Goal: Task Accomplishment & Management: Manage account settings

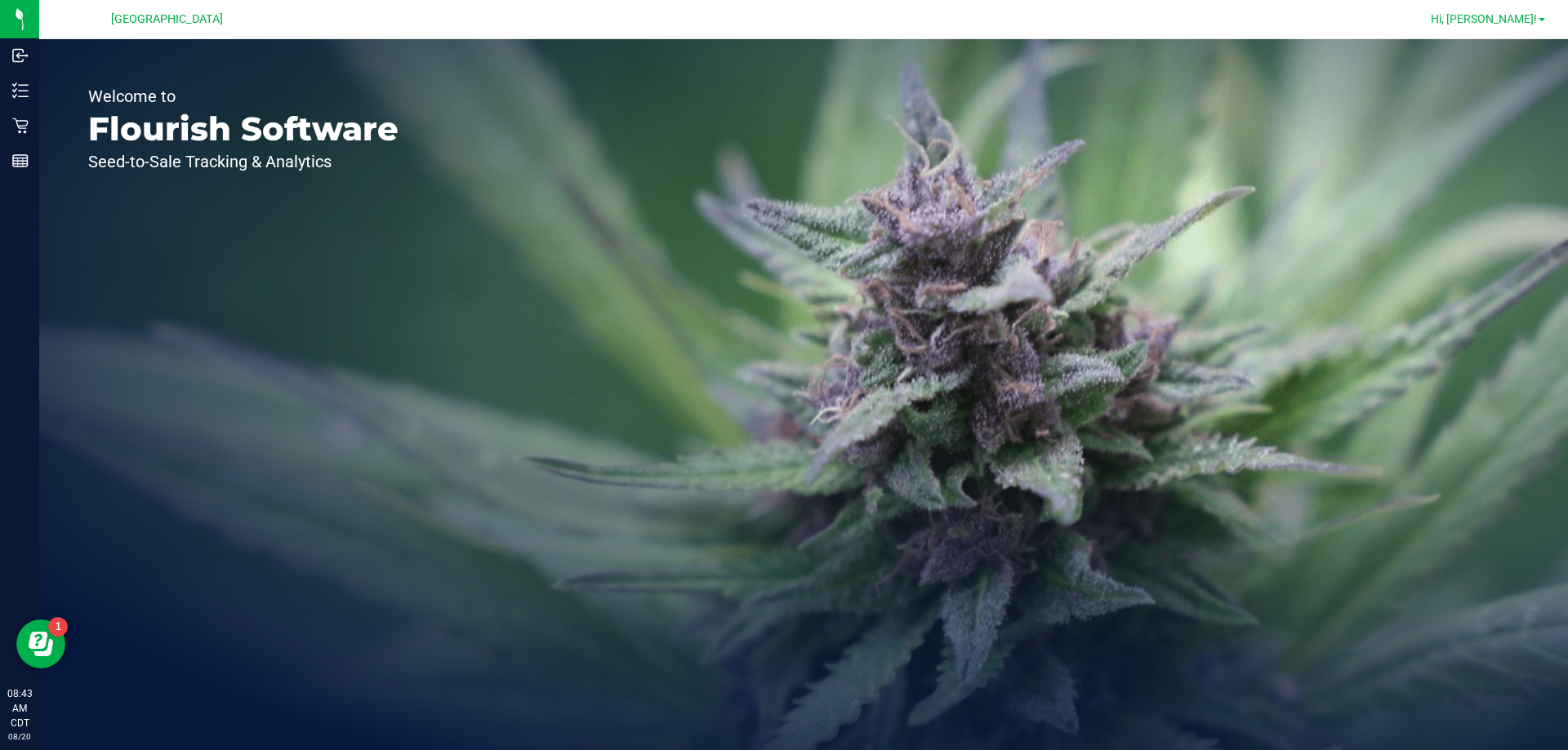
click at [1503, 20] on span "Hi, [PERSON_NAME]!" at bounding box center [1483, 19] width 106 height 13
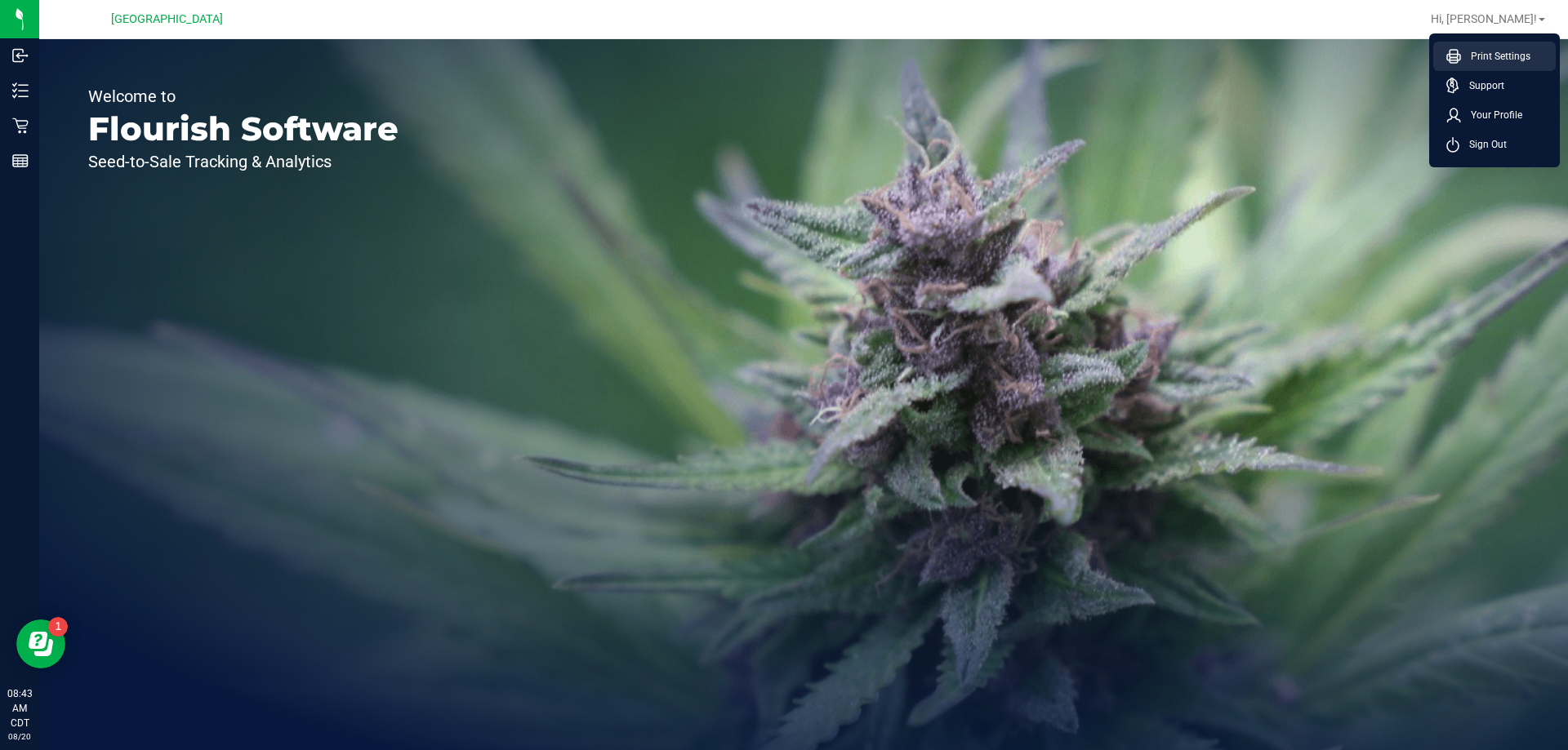
click at [1498, 58] on span "Print Settings" at bounding box center [1495, 55] width 70 height 16
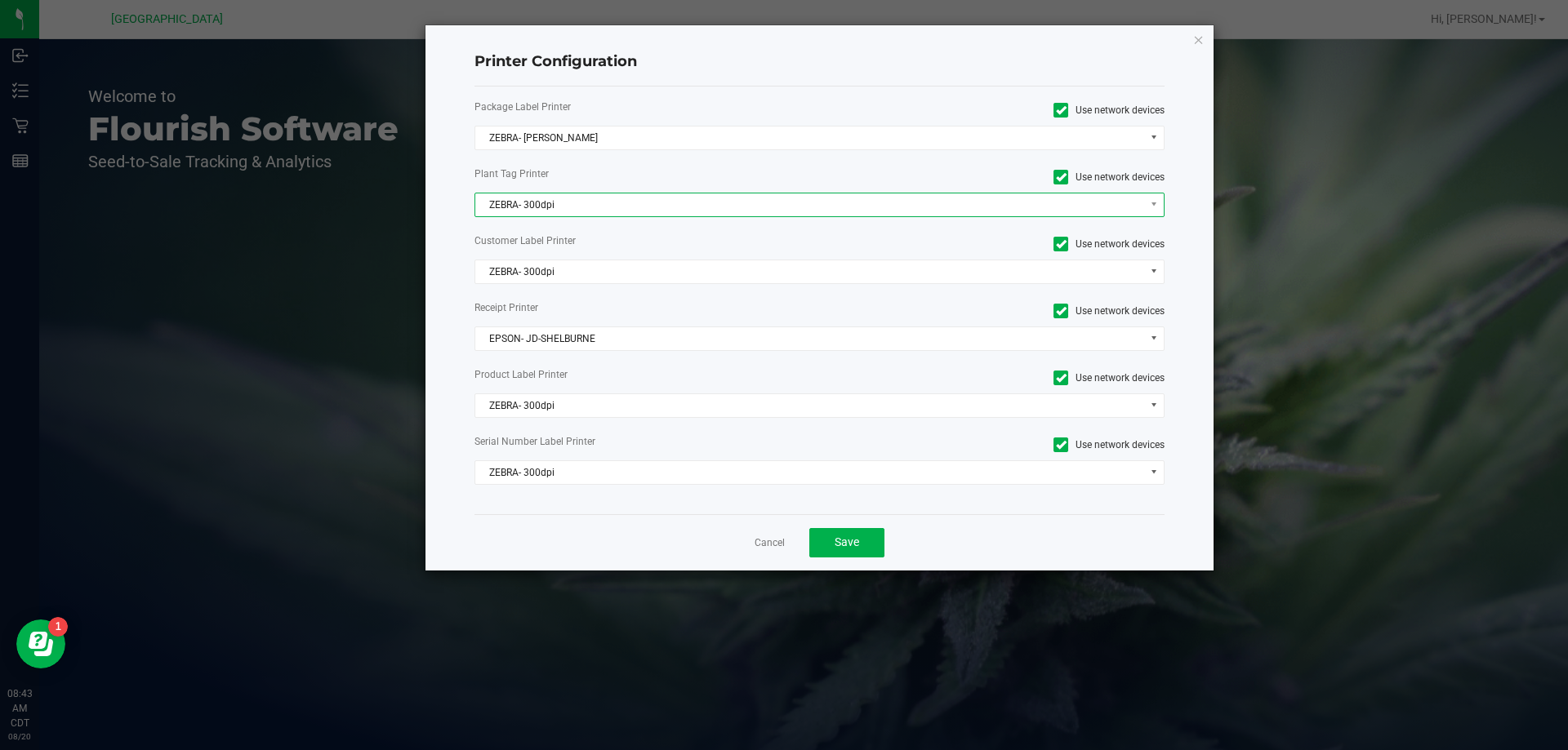
click at [614, 213] on span "ZEBRA- 300dpi" at bounding box center [810, 204] width 669 height 23
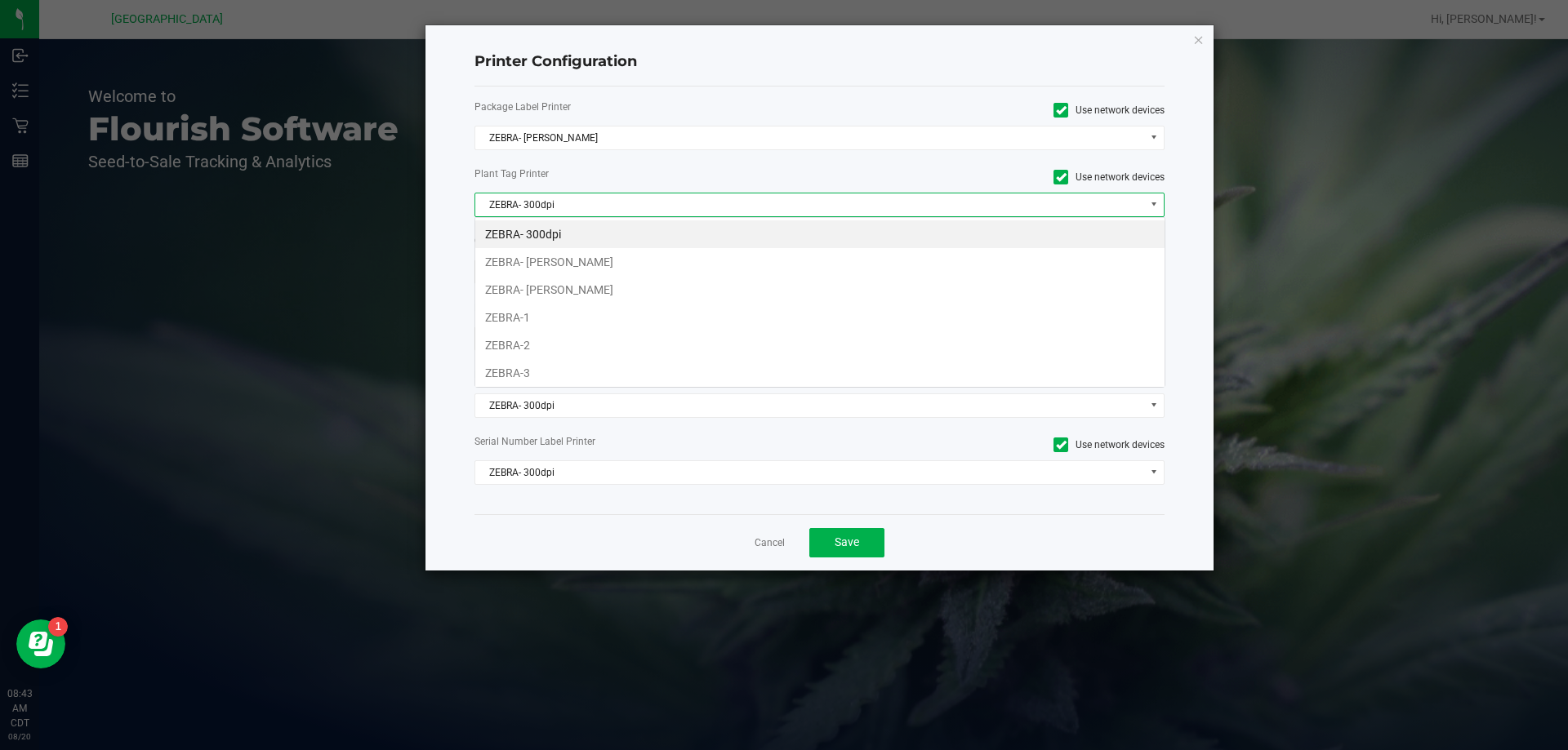
scroll to position [24, 690]
click at [584, 287] on li "ZEBRA- [PERSON_NAME]" at bounding box center [820, 289] width 689 height 28
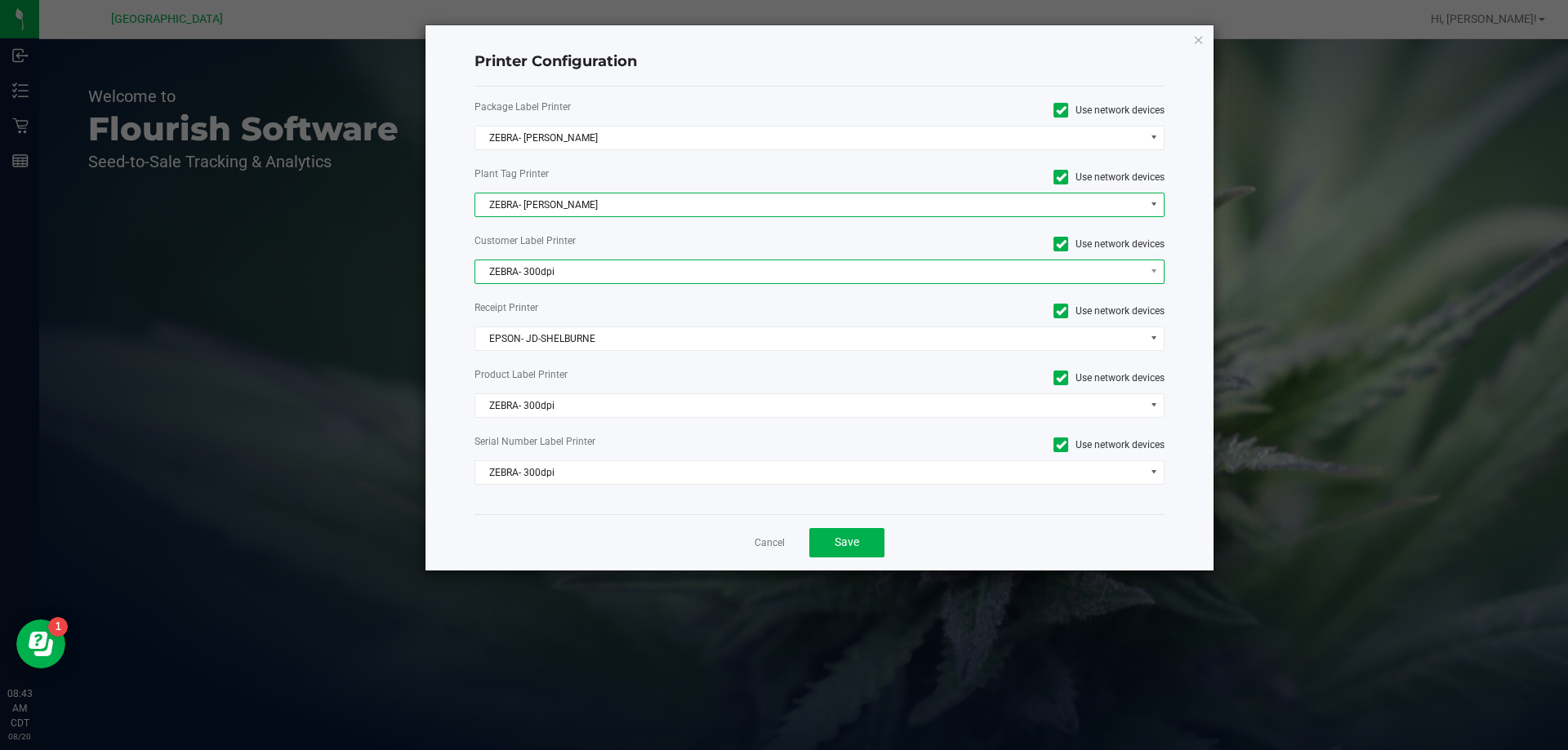
click at [584, 272] on span "ZEBRA- 300dpi" at bounding box center [810, 272] width 669 height 23
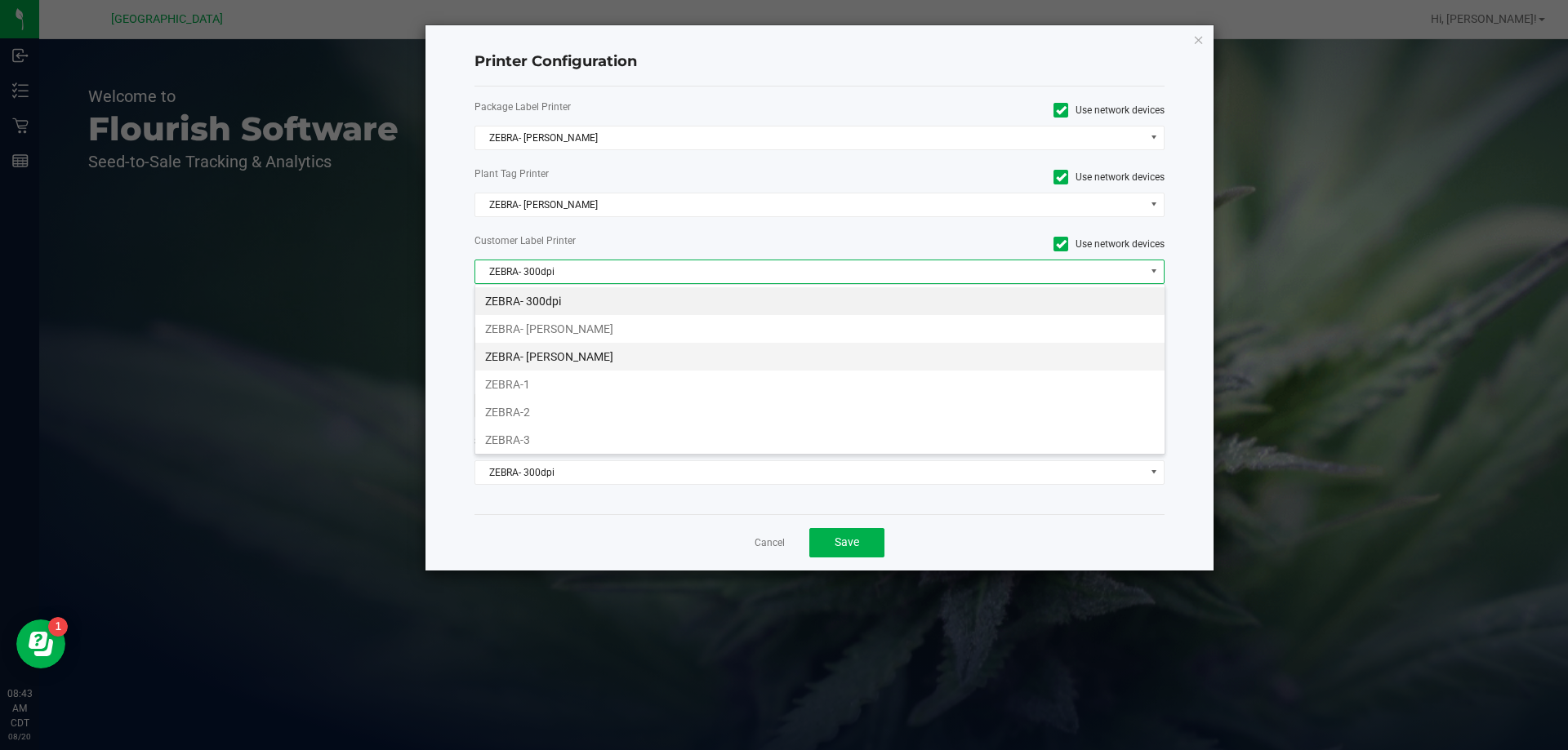
click at [572, 358] on li "ZEBRA- [PERSON_NAME]" at bounding box center [820, 356] width 689 height 28
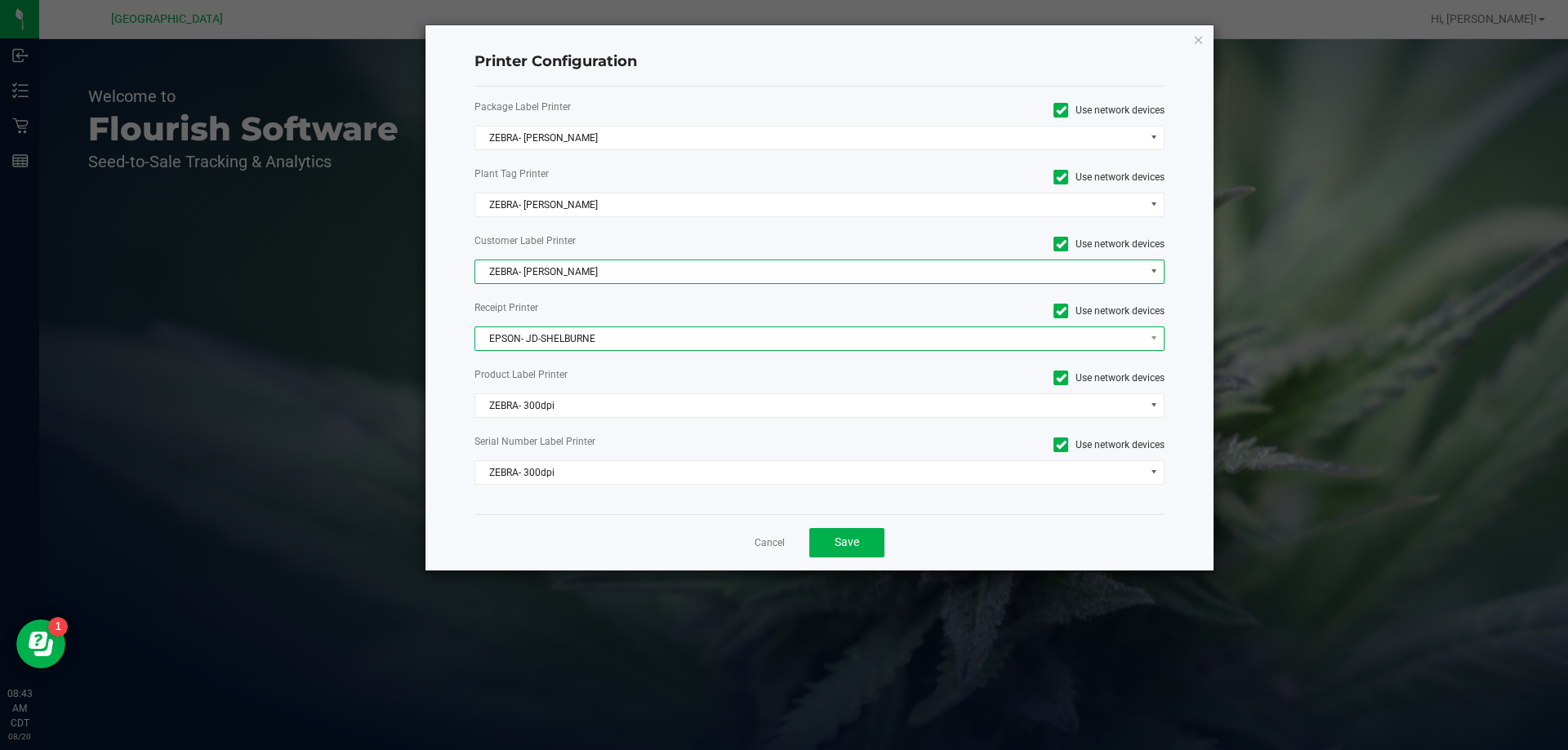
click at [571, 341] on span "EPSON- JD-SHELBURNE" at bounding box center [810, 339] width 669 height 23
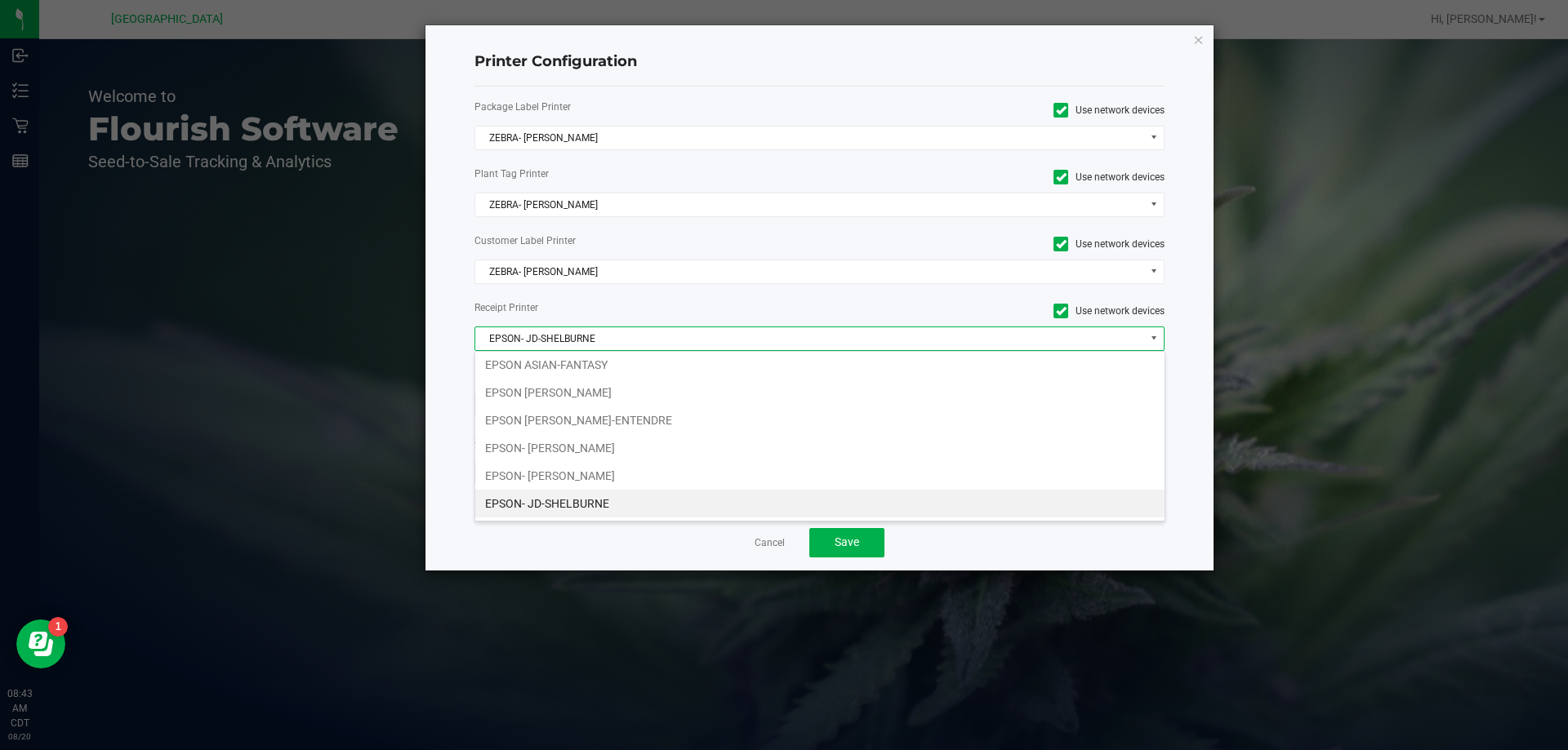
click at [578, 503] on li "EPSON- JD-SHELBURNE" at bounding box center [820, 503] width 689 height 28
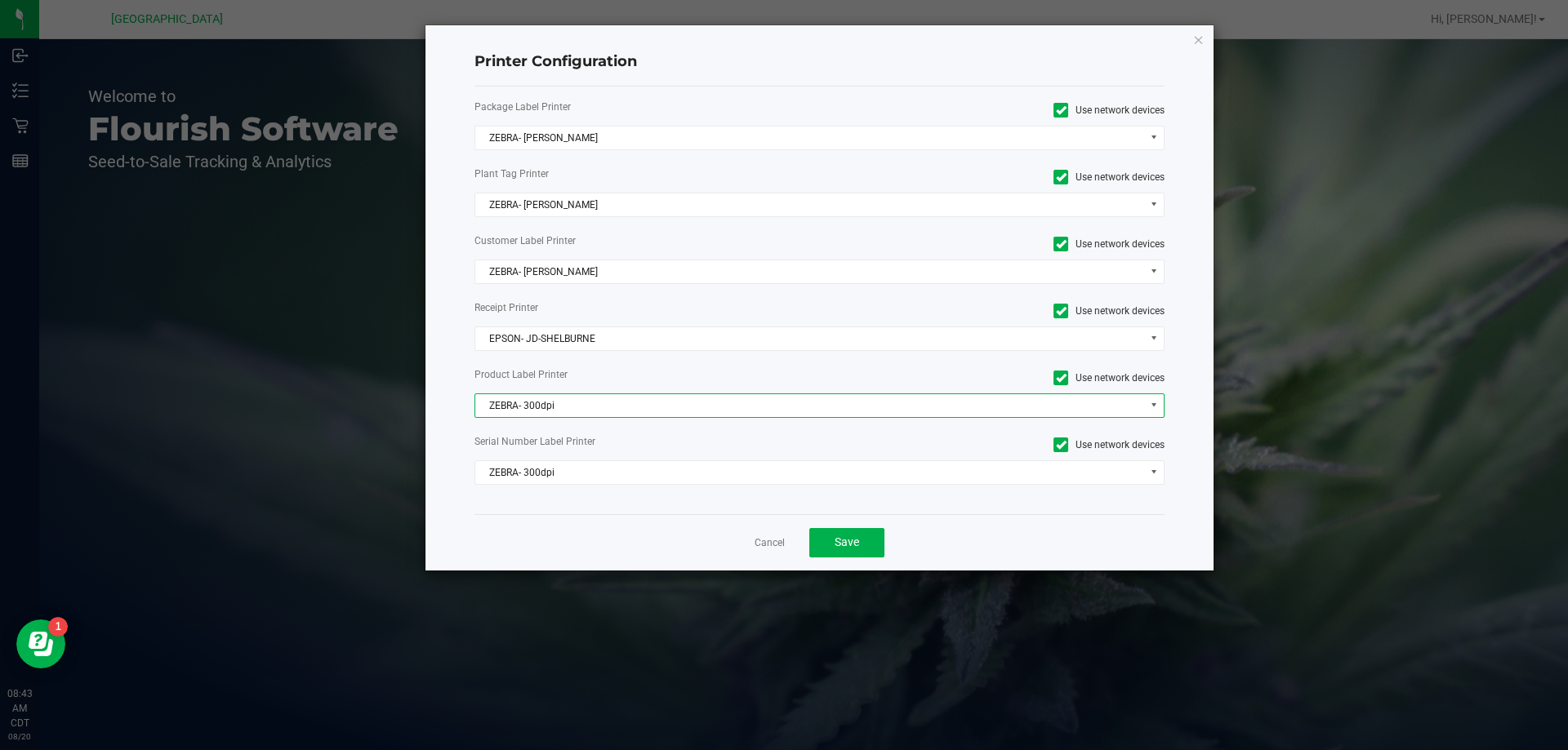
click at [586, 406] on span "ZEBRA- 300dpi" at bounding box center [810, 405] width 669 height 23
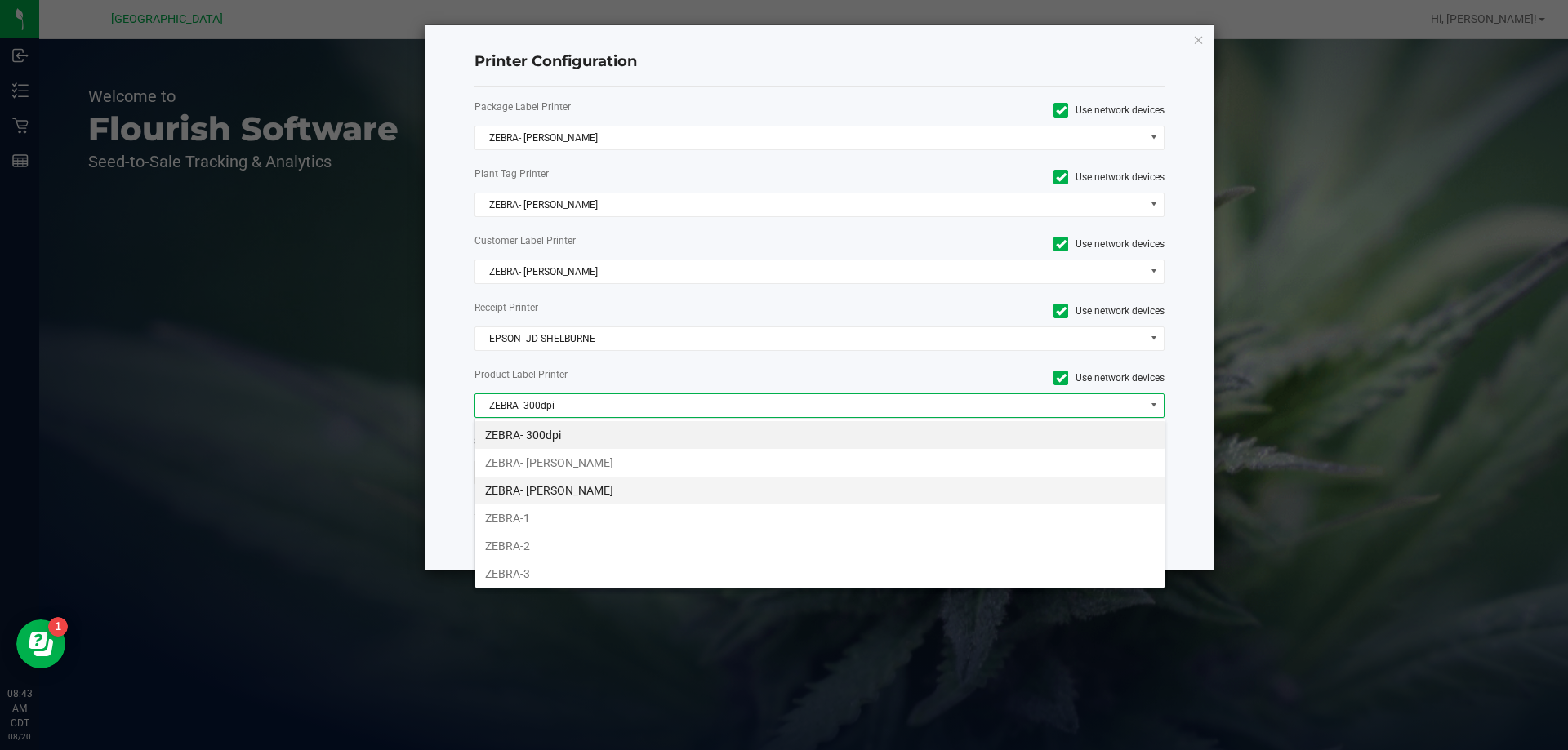
click at [583, 485] on li "ZEBRA- [PERSON_NAME]" at bounding box center [820, 490] width 689 height 28
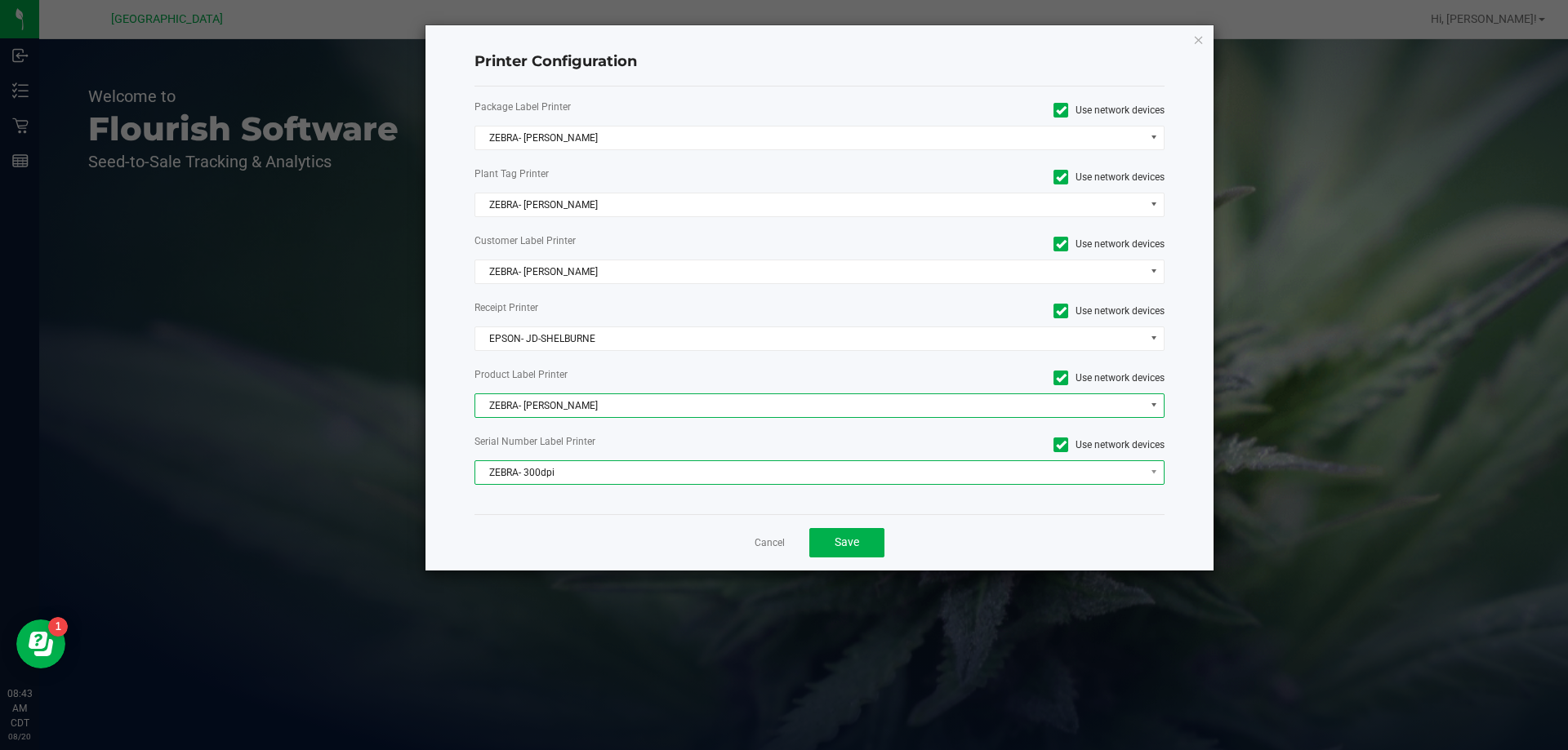
click at [583, 478] on span "ZEBRA- 300dpi" at bounding box center [810, 472] width 669 height 23
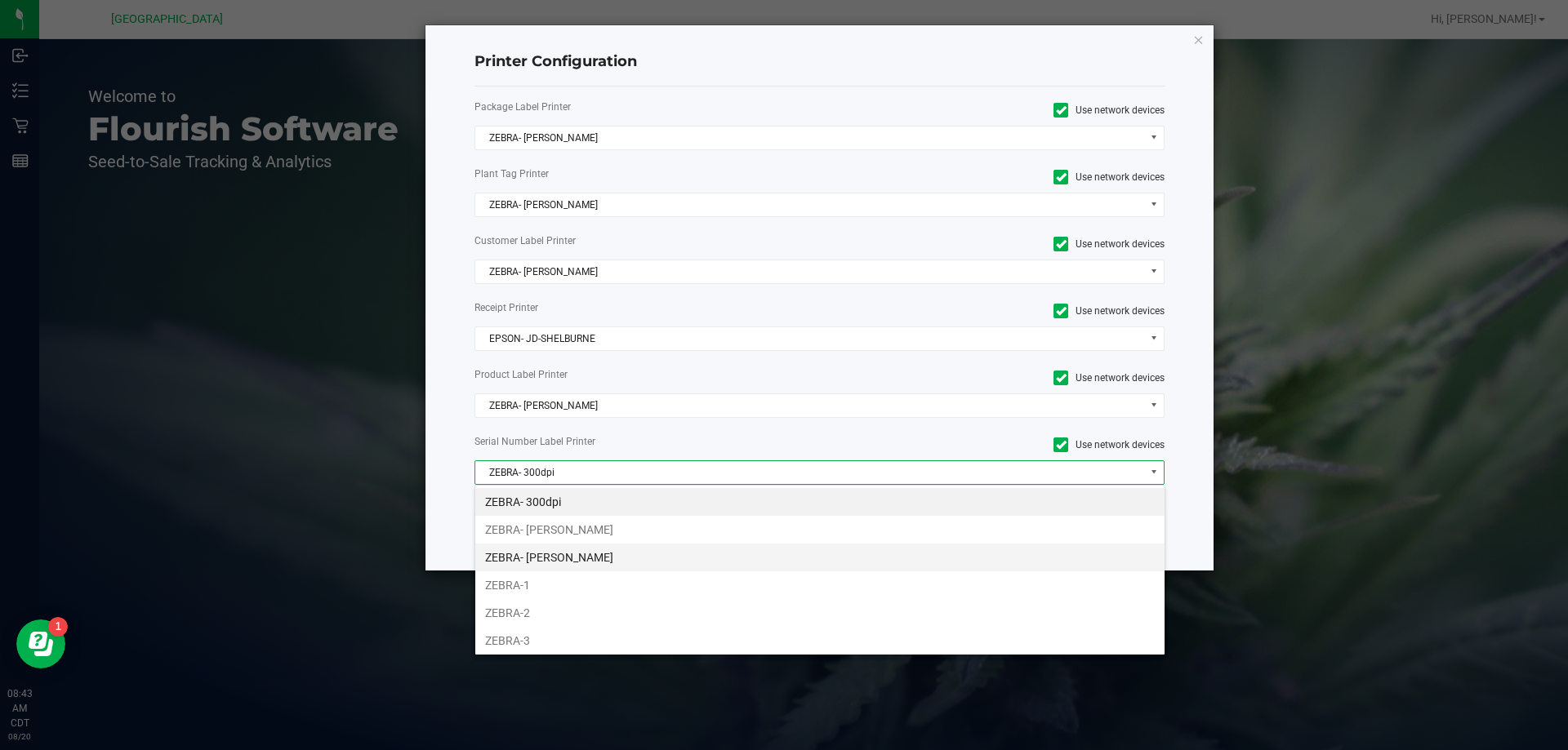
click at [582, 548] on li "ZEBRA- [PERSON_NAME]" at bounding box center [820, 557] width 689 height 28
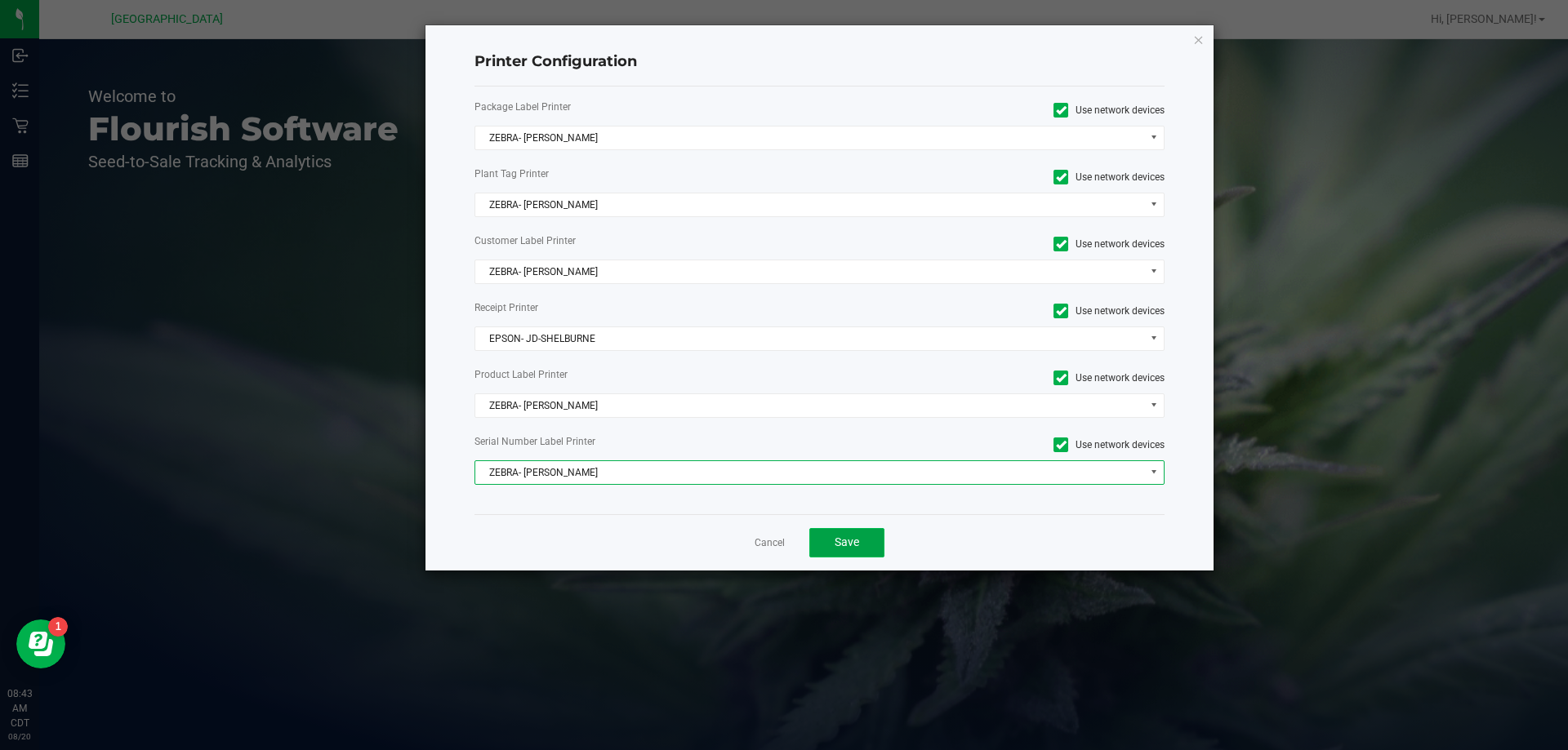
click at [835, 553] on button "Save" at bounding box center [847, 542] width 75 height 29
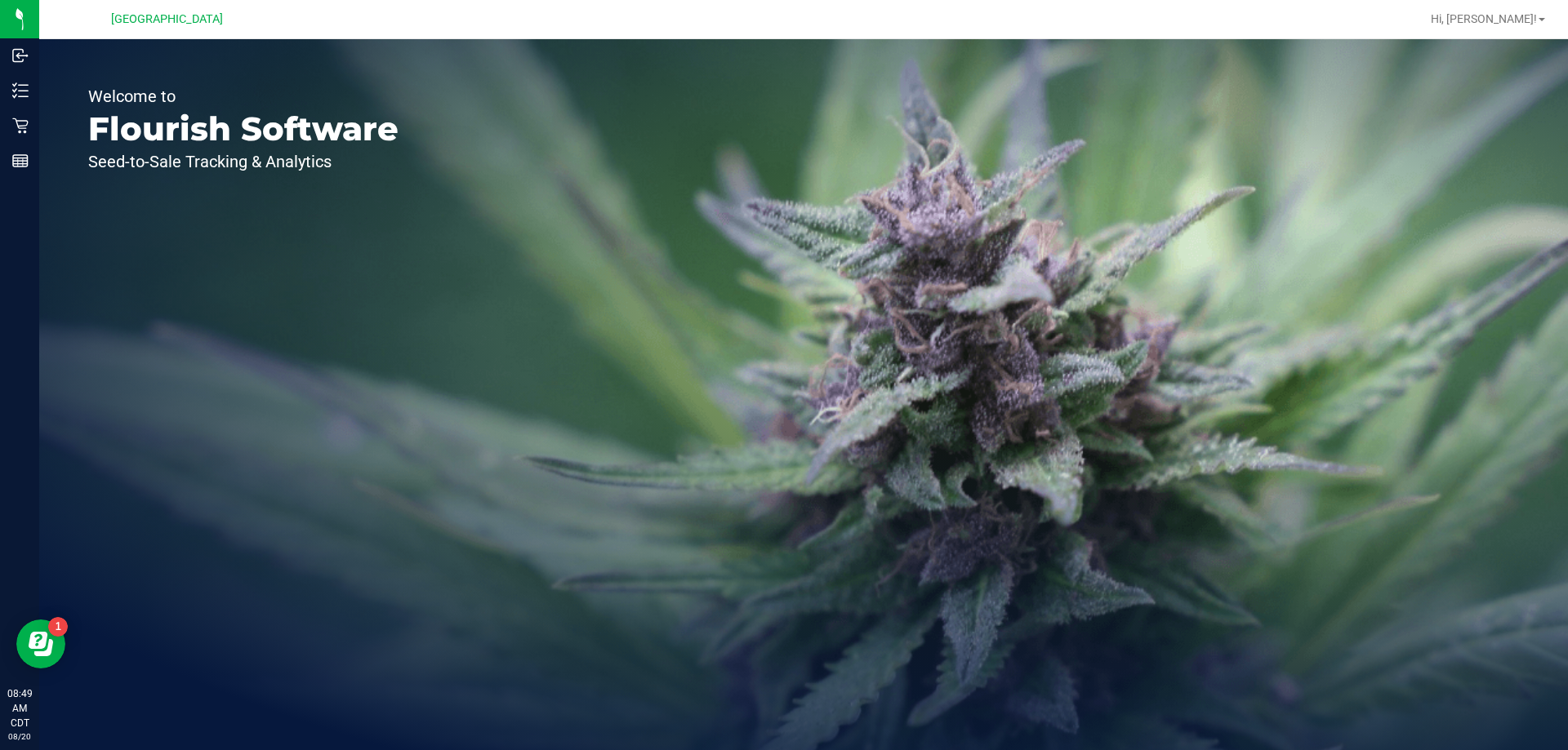
click at [1518, 10] on div "Hi, [PERSON_NAME]! Print Settings Support Your Profile Sign Out" at bounding box center [1488, 19] width 127 height 28
click at [1521, 13] on span "Hi, [PERSON_NAME]!" at bounding box center [1483, 19] width 106 height 13
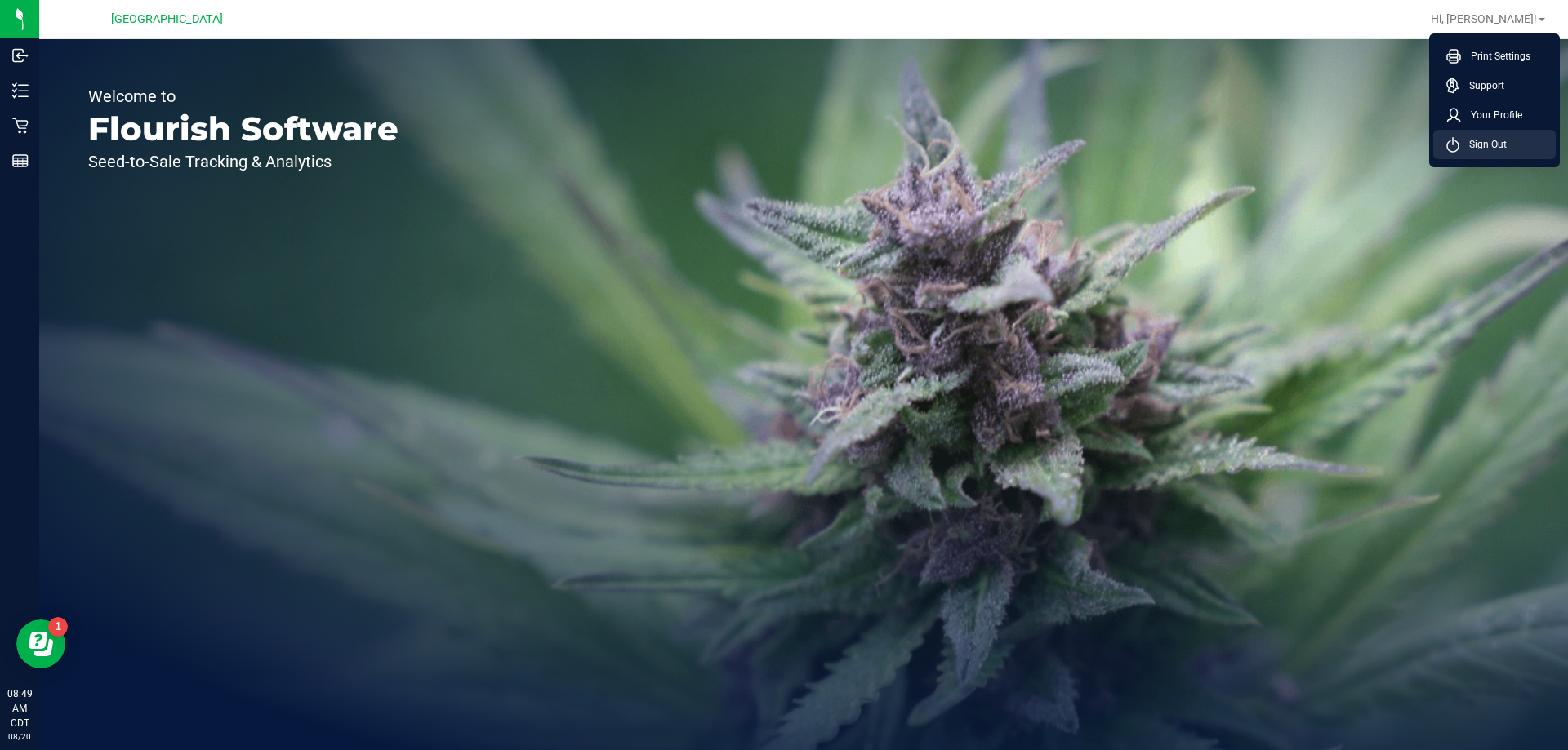
click at [1506, 147] on span "Sign Out" at bounding box center [1482, 144] width 47 height 16
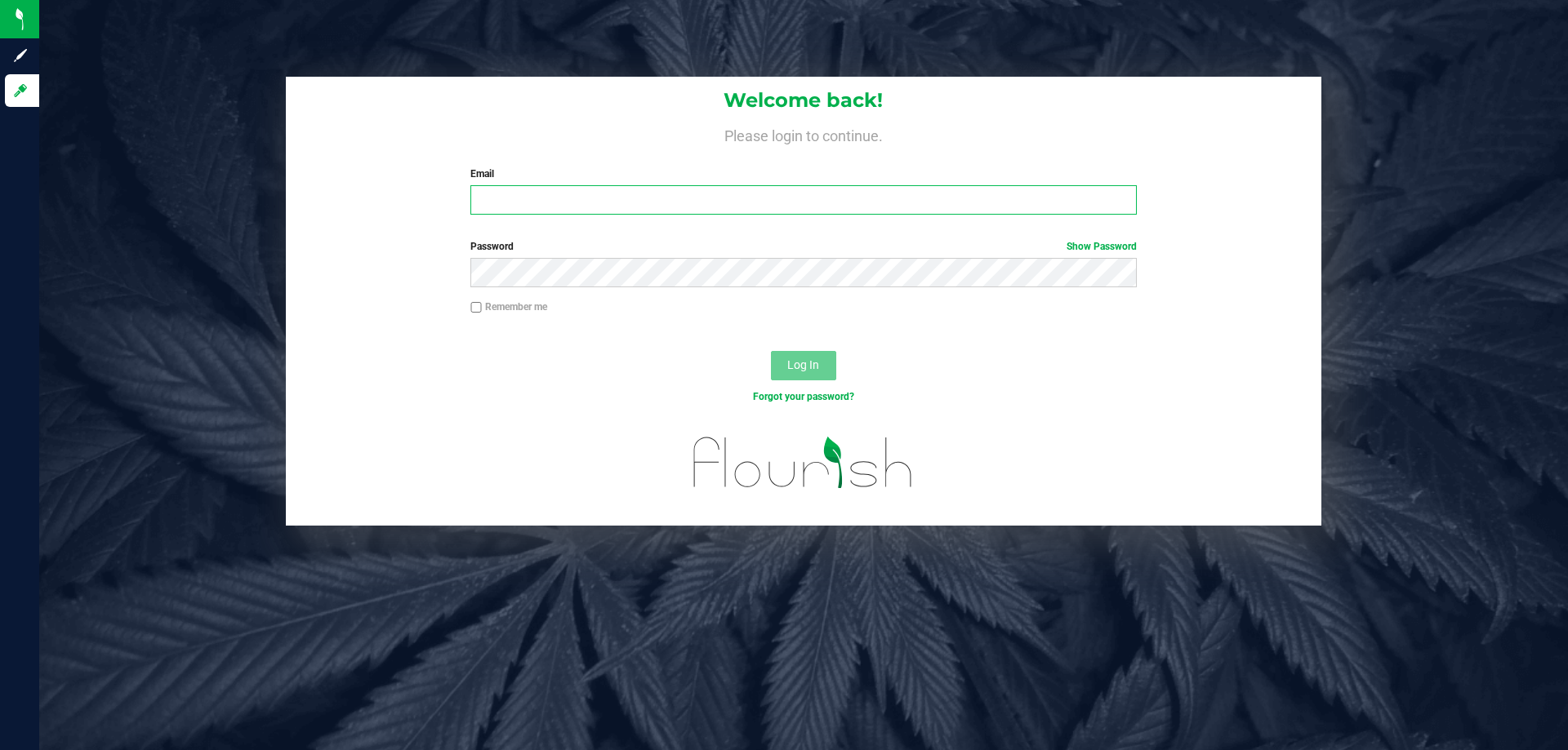
click at [614, 194] on input "Email" at bounding box center [803, 199] width 666 height 29
type input "[EMAIL_ADDRESS][DOMAIN_NAME]"
click at [771, 351] on button "Log In" at bounding box center [803, 365] width 65 height 29
